Goal: Information Seeking & Learning: Learn about a topic

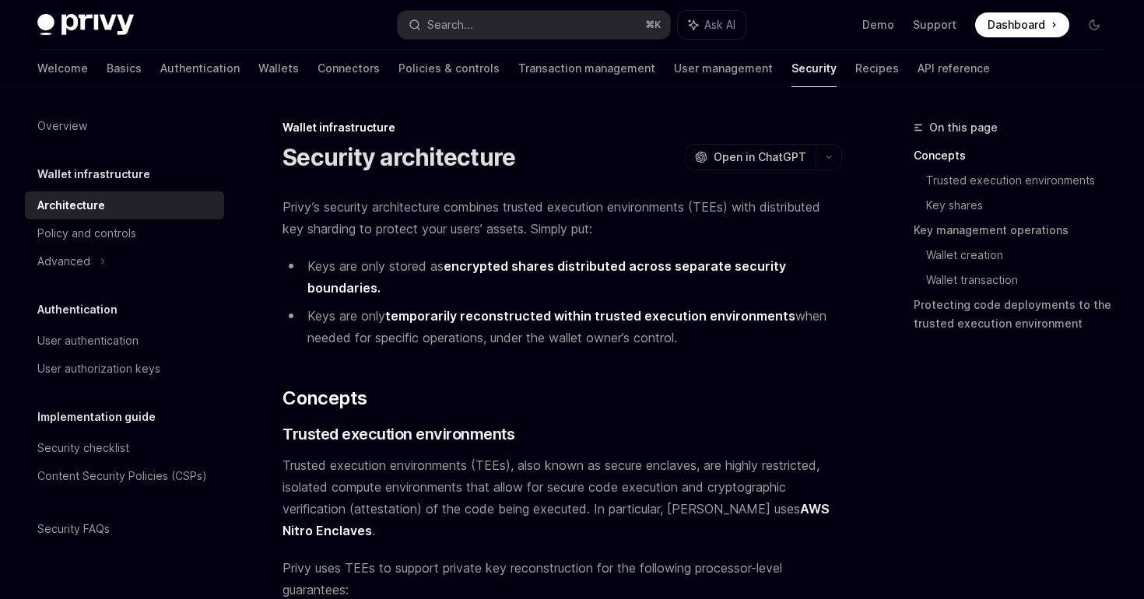
scroll to position [80, 0]
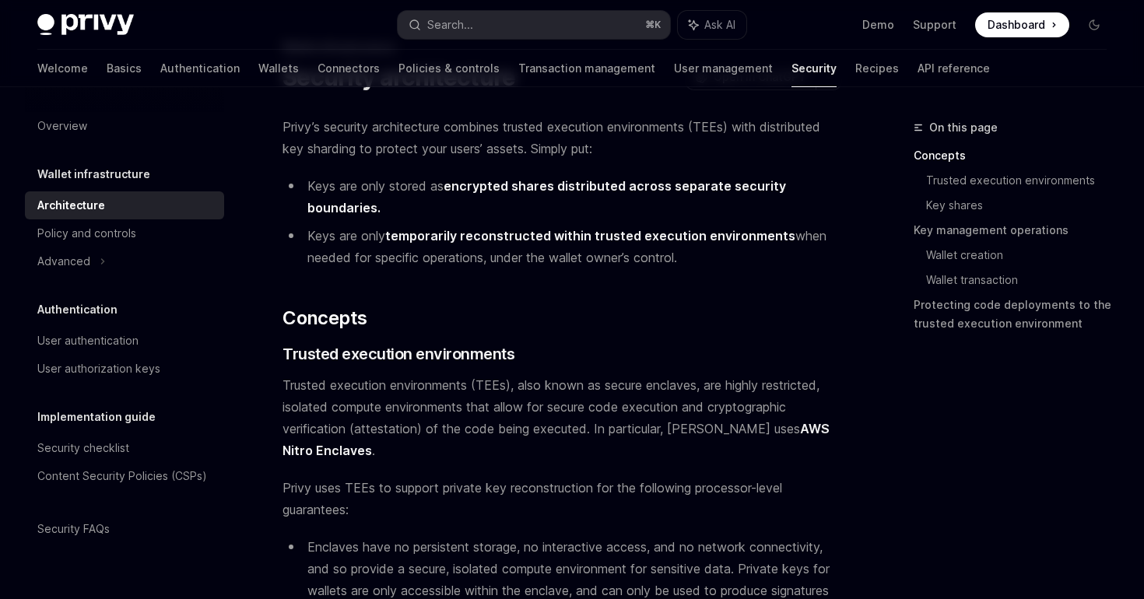
click at [441, 125] on span "Privy’s security architecture combines trusted execution environments (TEEs) wi…" at bounding box center [563, 138] width 560 height 44
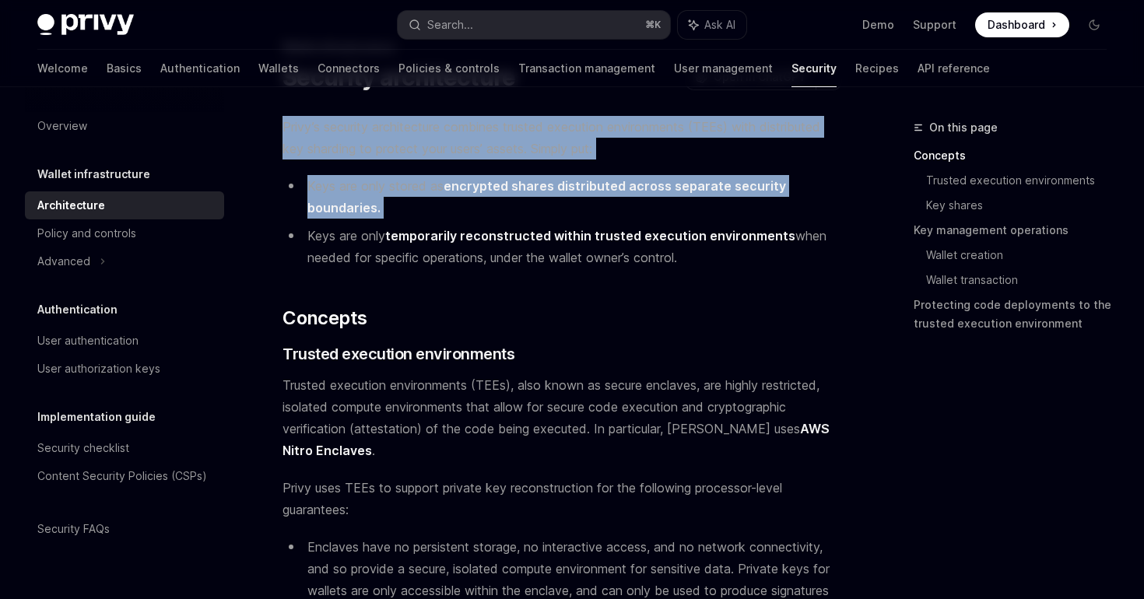
drag, startPoint x: 441, startPoint y: 125, endPoint x: 424, endPoint y: 205, distance: 81.2
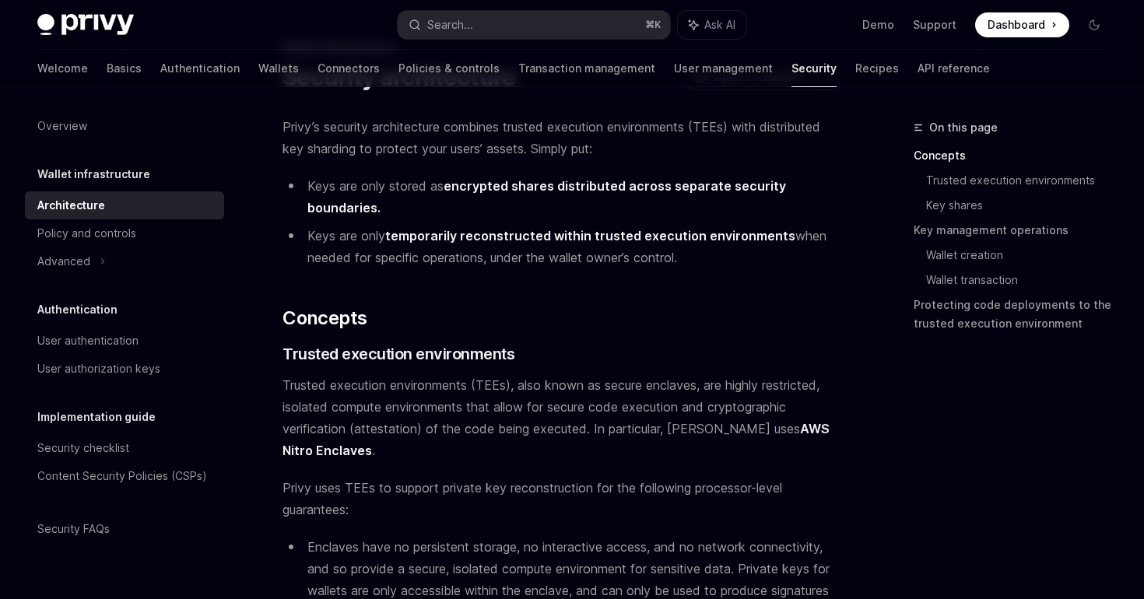
click at [414, 240] on strong "temporarily reconstructed within trusted execution environments" at bounding box center [590, 236] width 410 height 16
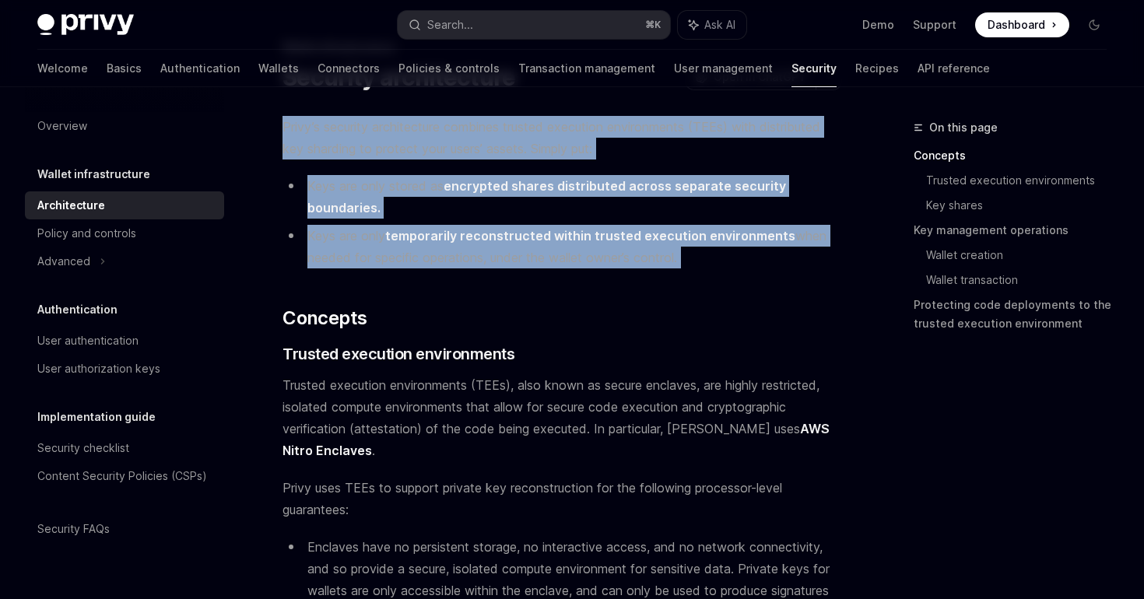
drag, startPoint x: 414, startPoint y: 240, endPoint x: 459, endPoint y: 127, distance: 121.5
click at [459, 127] on span "Privy’s security architecture combines trusted execution environments (TEEs) wi…" at bounding box center [563, 138] width 560 height 44
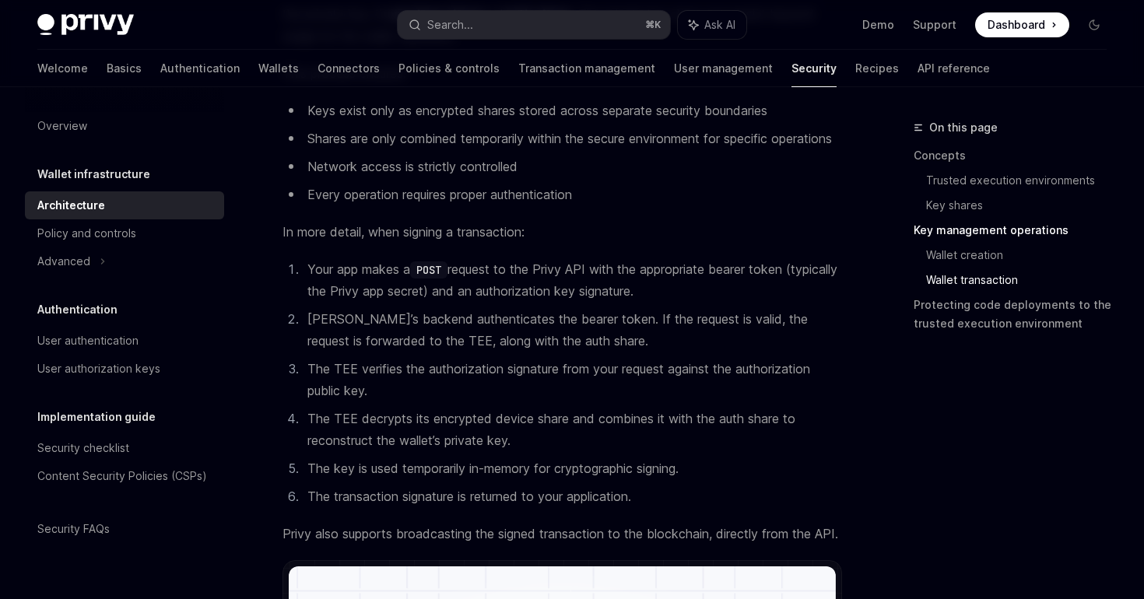
scroll to position [2391, 0]
